Goal: Information Seeking & Learning: Learn about a topic

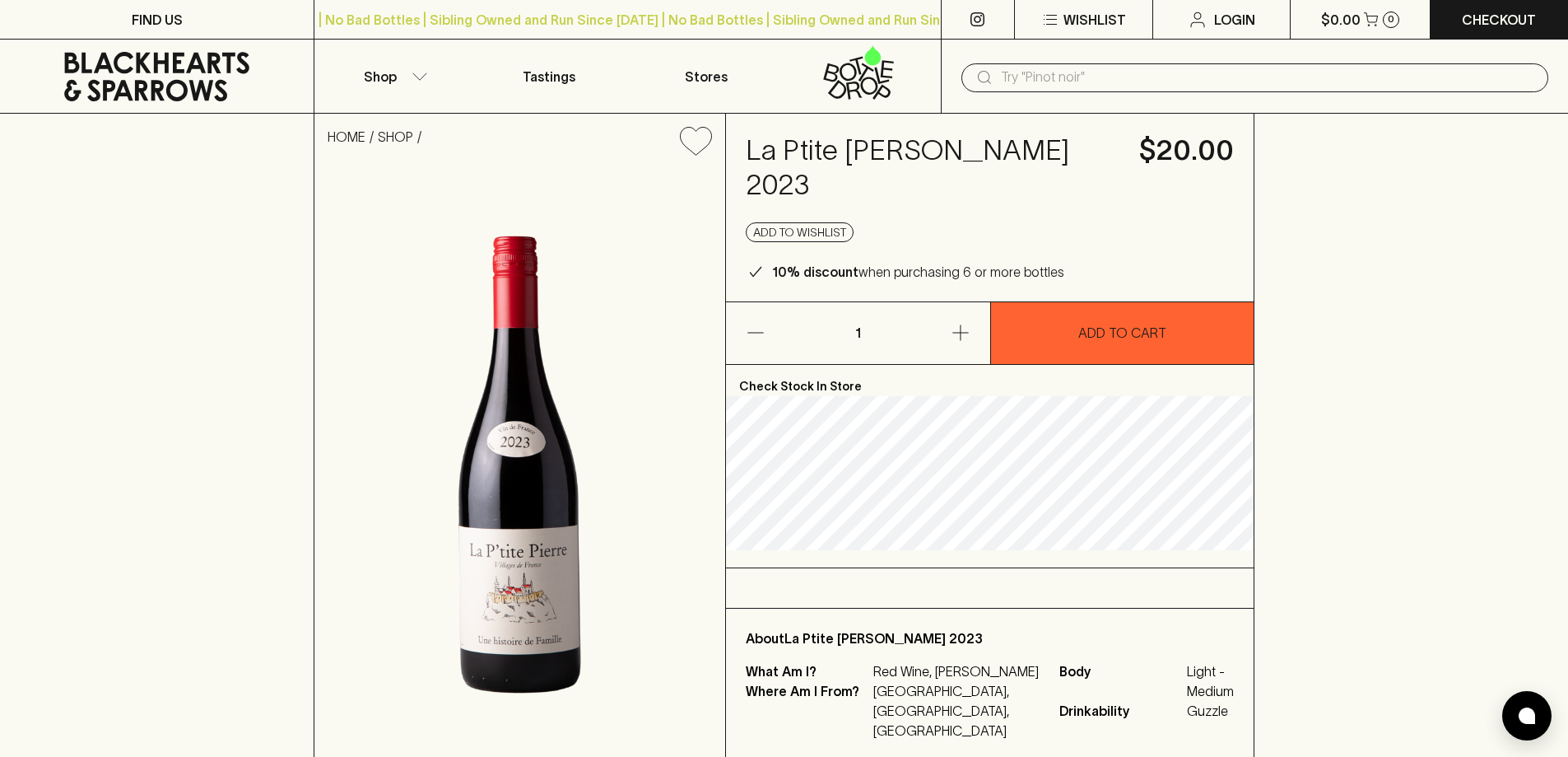
drag, startPoint x: 742, startPoint y: 154, endPoint x: 1086, endPoint y: 179, distance: 344.9
click at [1086, 179] on div "La Ptite [PERSON_NAME] [PERSON_NAME] 2023 $20.00 Add to wishlist 10% discount w…" at bounding box center [990, 207] width 527 height 188
copy h4 "La Ptite [PERSON_NAME] 2023"
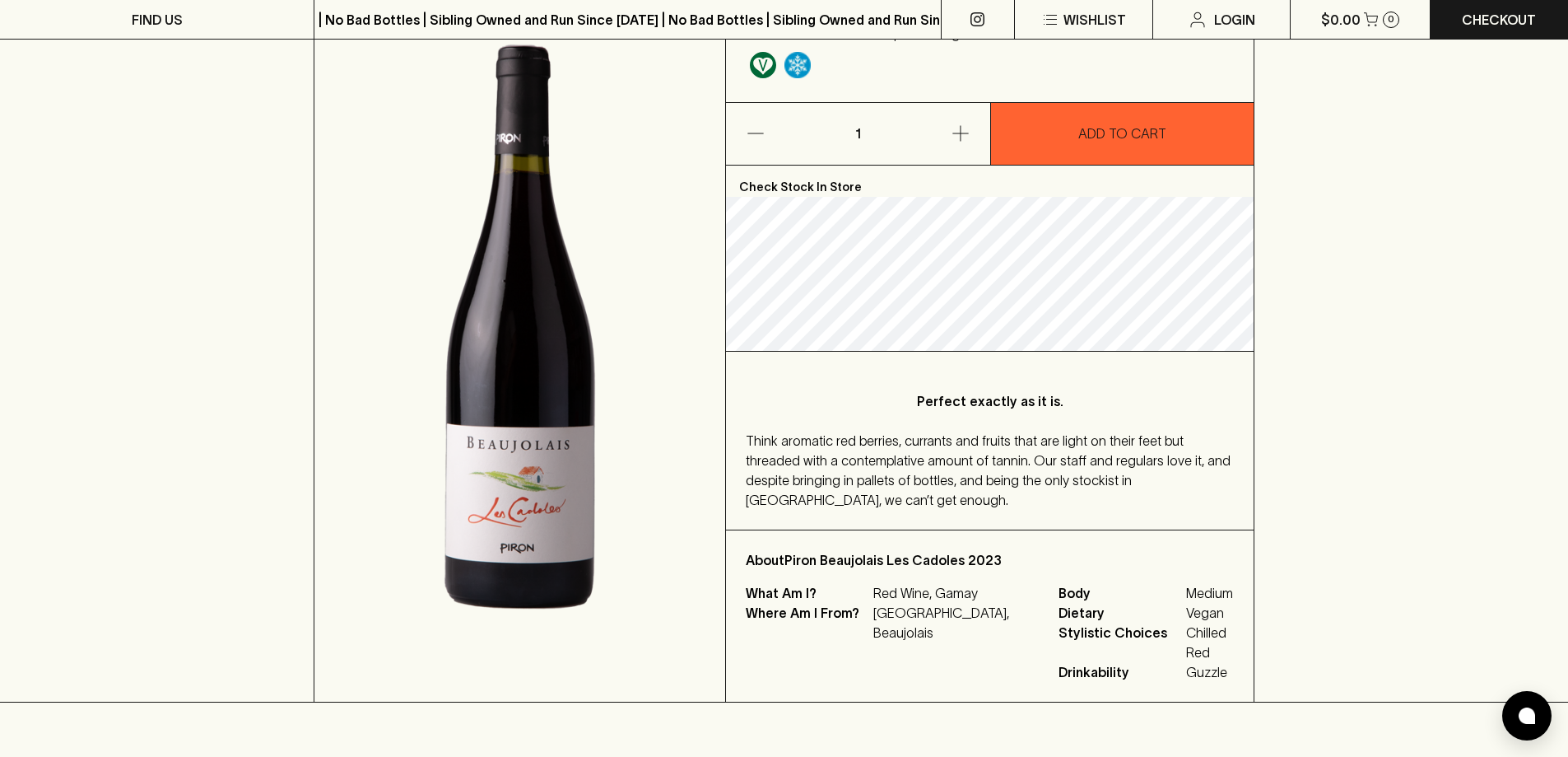
scroll to position [247, 0]
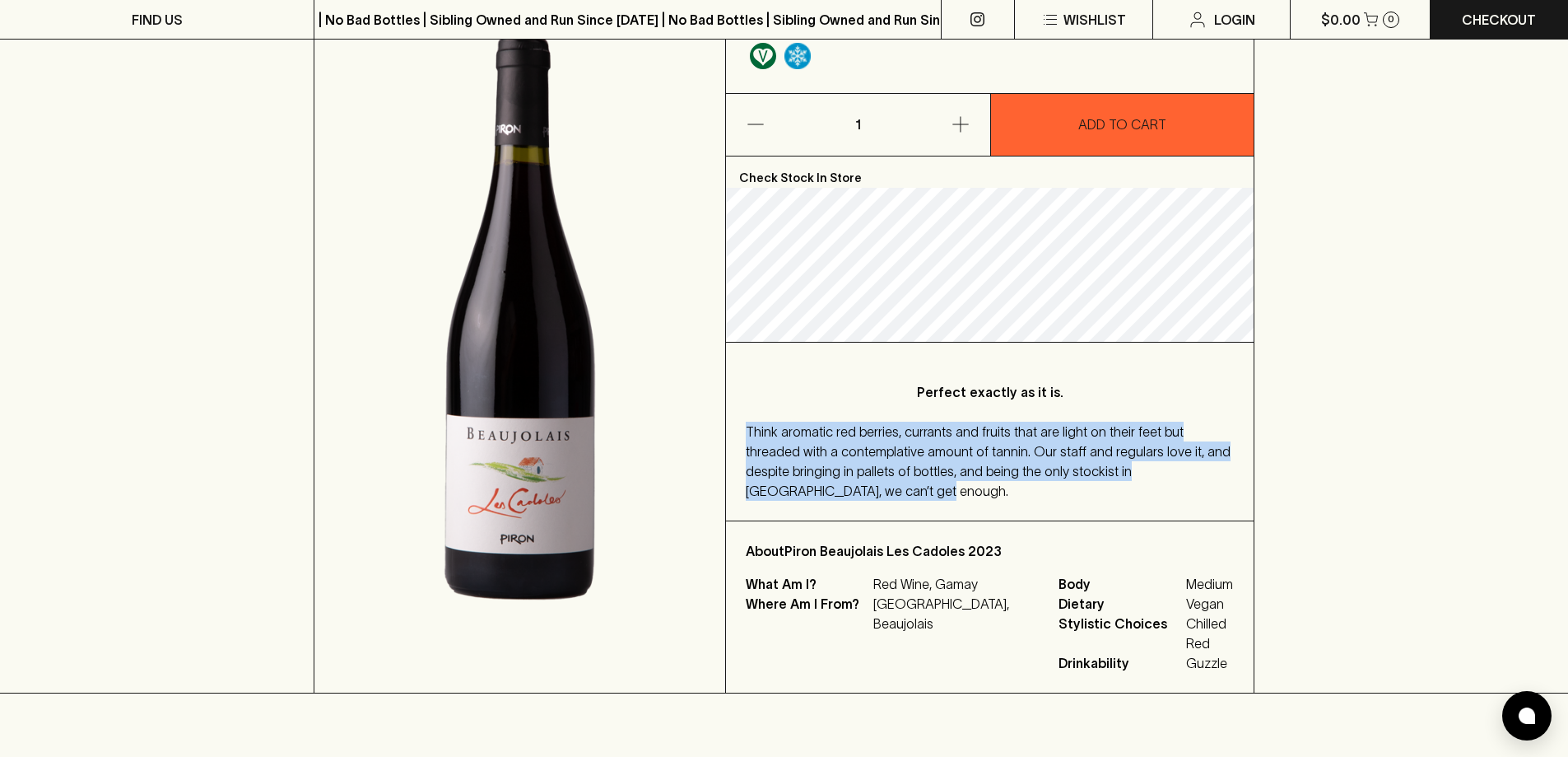
drag, startPoint x: 797, startPoint y: 497, endPoint x: 743, endPoint y: 436, distance: 81.5
click at [743, 436] on div "Perfect exactly as it is. Think aromatic red berries, currants and fruits that …" at bounding box center [990, 431] width 527 height 178
copy span "Think aromatic red berries, currants and fruits that are light on their feet bu…"
